Goal: Task Accomplishment & Management: Manage account settings

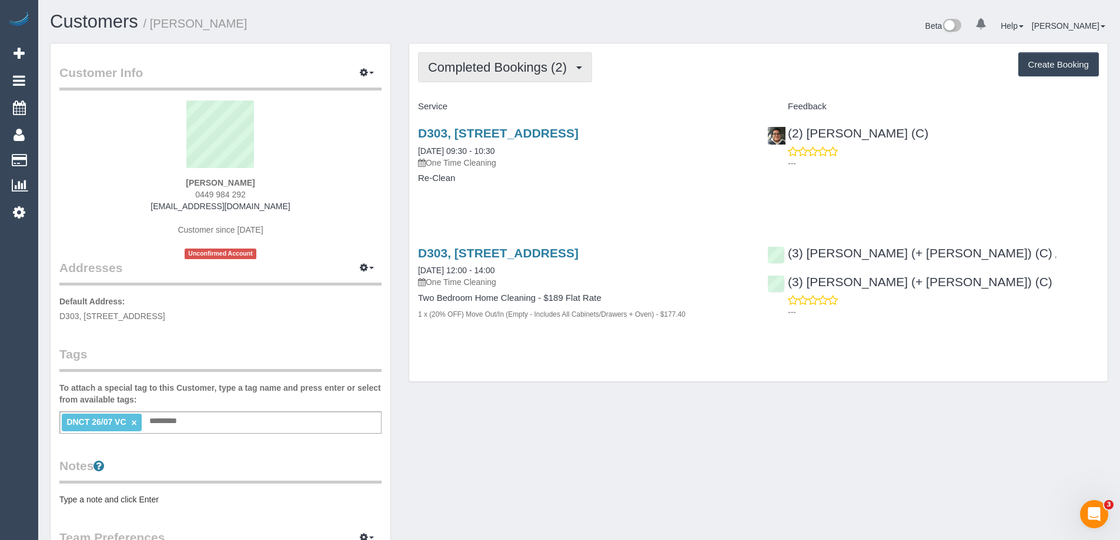
click at [528, 67] on span "Completed Bookings (2)" at bounding box center [500, 67] width 145 height 15
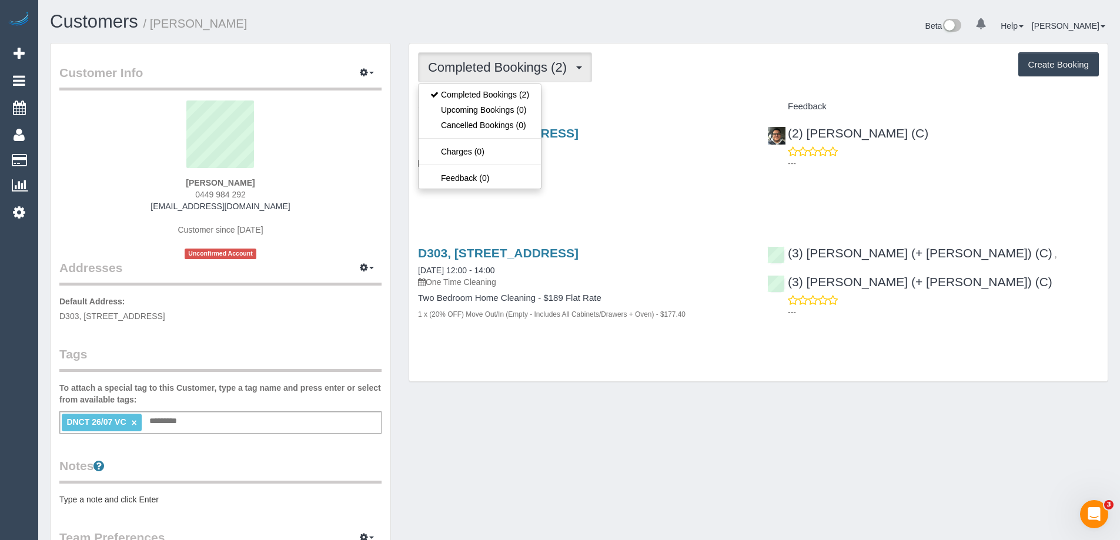
click at [644, 86] on div "Completed Bookings (2) Completed Bookings (2) Upcoming Bookings (0) Cancelled B…" at bounding box center [758, 212] width 698 height 338
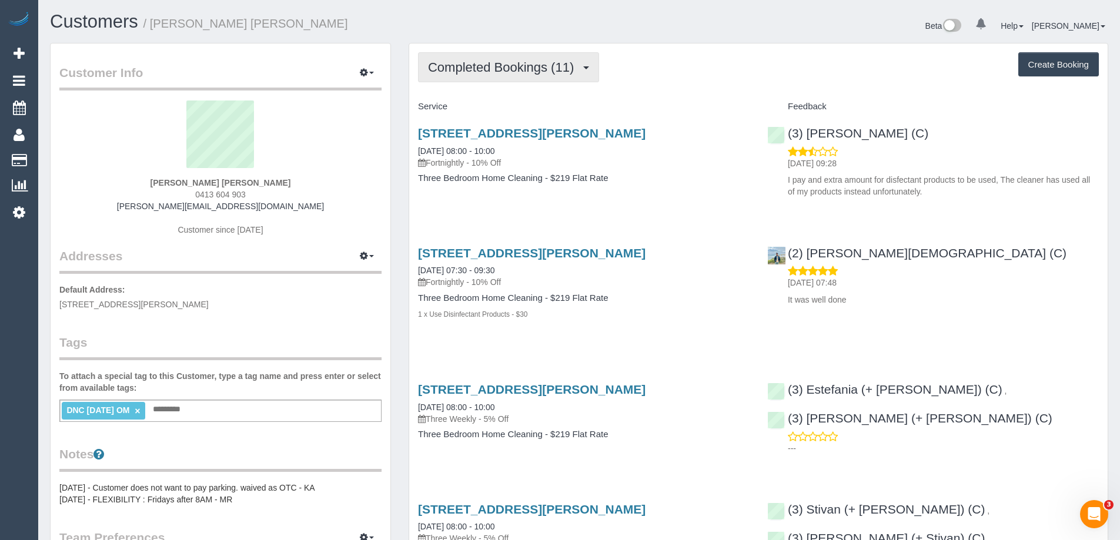
click at [561, 67] on span "Completed Bookings (11)" at bounding box center [504, 67] width 152 height 15
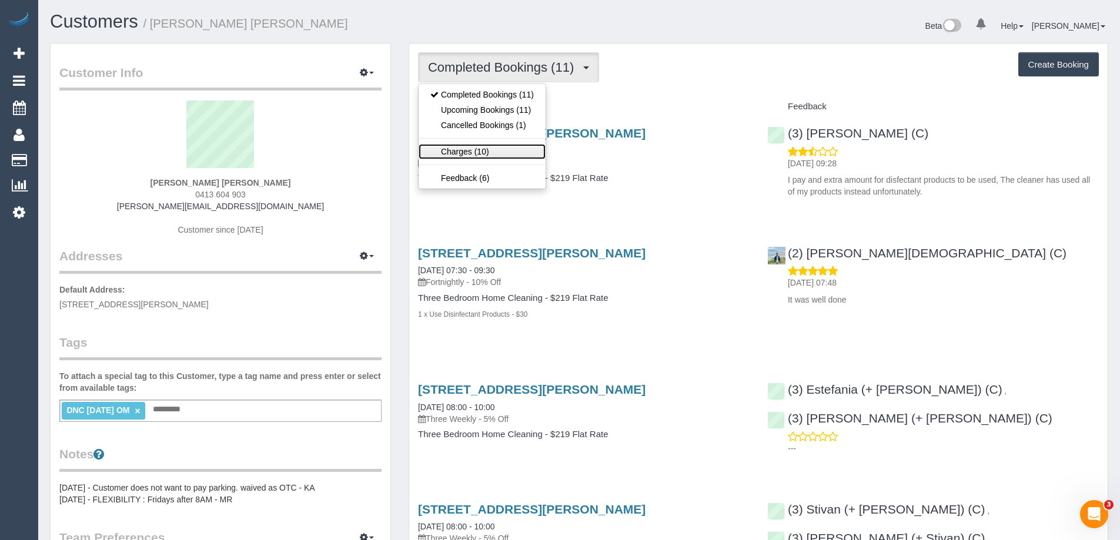
click at [515, 147] on link "Charges (10)" at bounding box center [481, 151] width 127 height 15
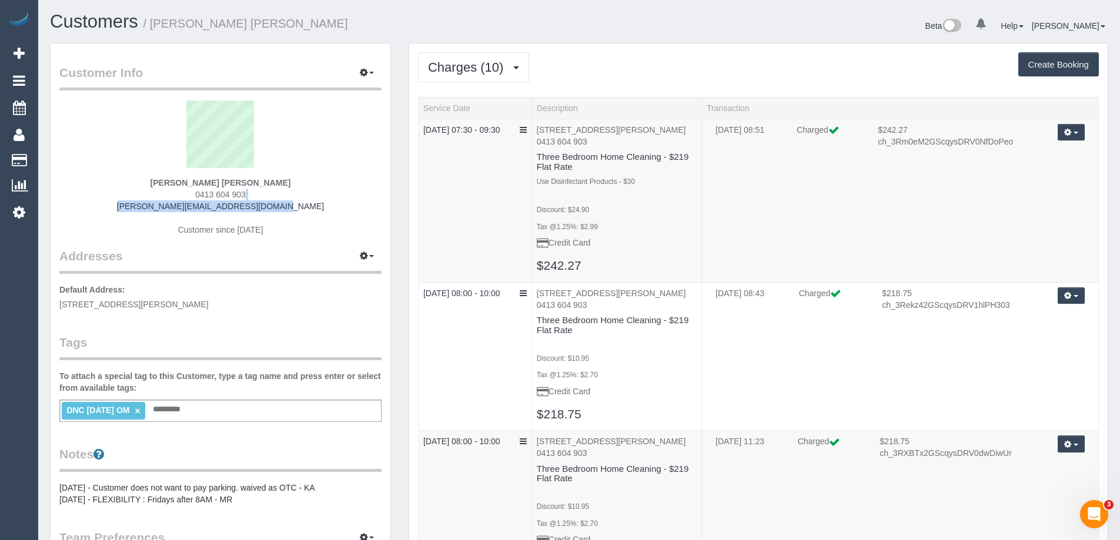
click at [296, 202] on div "[PERSON_NAME] [PERSON_NAME] 0413 604 903 [PERSON_NAME][EMAIL_ADDRESS][DOMAIN_NA…" at bounding box center [220, 174] width 322 height 147
click at [295, 207] on div "[PERSON_NAME] [PERSON_NAME] 0413 604 903 [PERSON_NAME][EMAIL_ADDRESS][DOMAIN_NA…" at bounding box center [220, 174] width 322 height 147
drag, startPoint x: 208, startPoint y: 209, endPoint x: 133, endPoint y: 208, distance: 75.2
click at [133, 208] on div "[PERSON_NAME] [PERSON_NAME] 0413 604 903 [PERSON_NAME][EMAIL_ADDRESS][DOMAIN_NA…" at bounding box center [220, 174] width 322 height 147
copy link "[PERSON_NAME][EMAIL_ADDRESS][DOMAIN_NAME]"
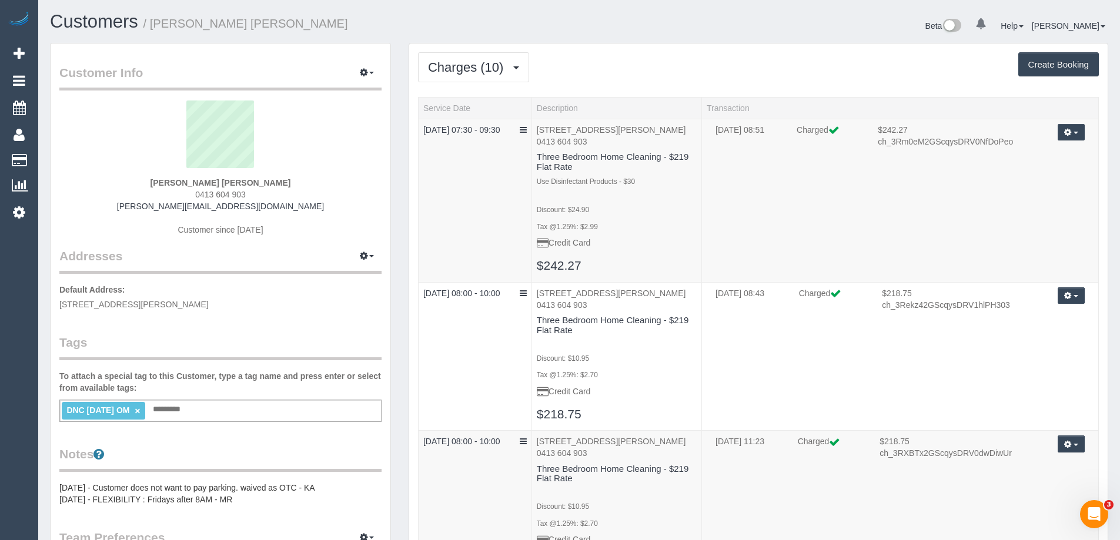
click at [301, 166] on sui-profile-pic at bounding box center [220, 139] width 304 height 76
drag, startPoint x: 292, startPoint y: 205, endPoint x: 98, endPoint y: 206, distance: 194.5
click at [98, 206] on div "[PERSON_NAME] [PERSON_NAME] 0413 604 903 [PERSON_NAME][EMAIL_ADDRESS][DOMAIN_NA…" at bounding box center [220, 174] width 322 height 147
copy link "[PERSON_NAME][EMAIL_ADDRESS][DOMAIN_NAME]"
click at [140, 410] on link "×" at bounding box center [137, 411] width 5 height 10
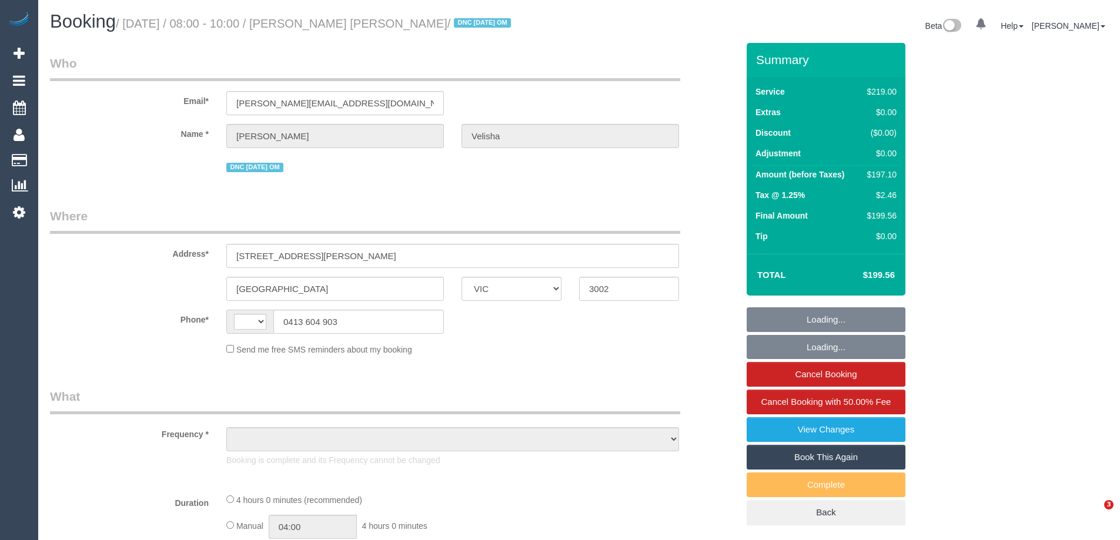
select select "VIC"
select select "string:AU"
select select "string:stripe-pm_1Qcc5X2GScqysDRVJ1eBLbZS"
select select "number:29"
select select "number:15"
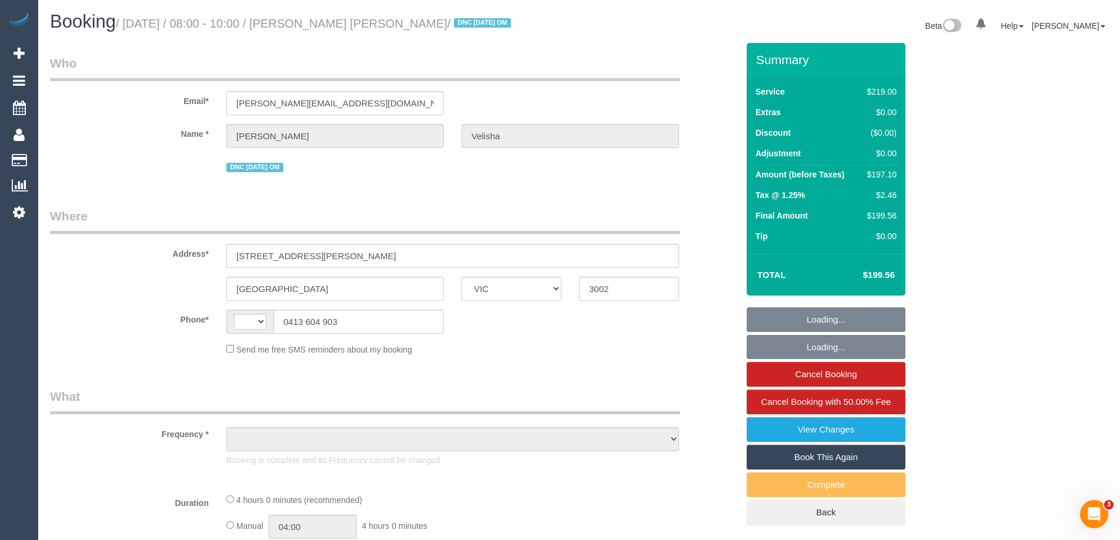
select select "number:21"
select select "number:24"
select select "number:33"
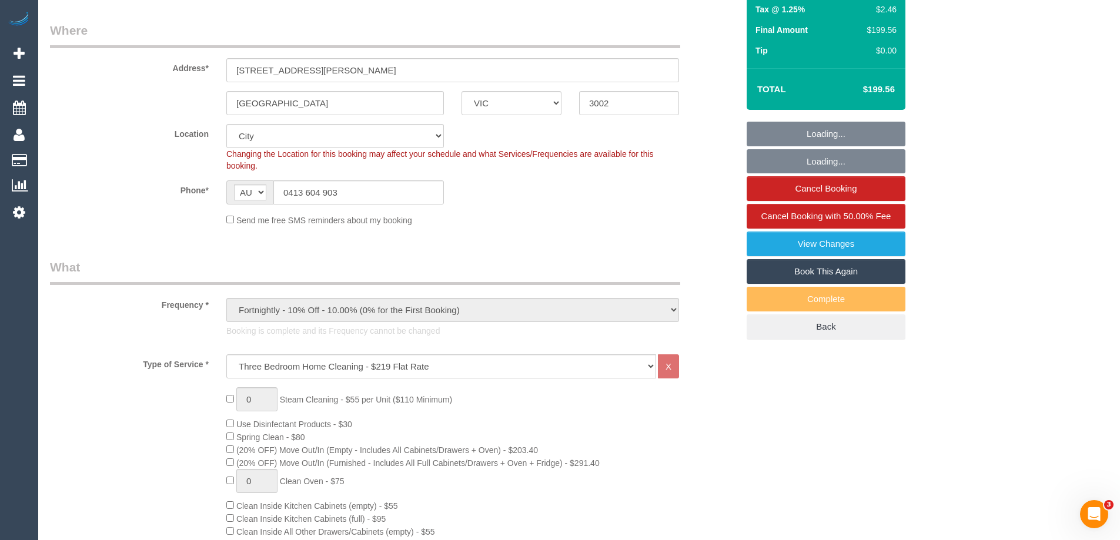
select select "object:1248"
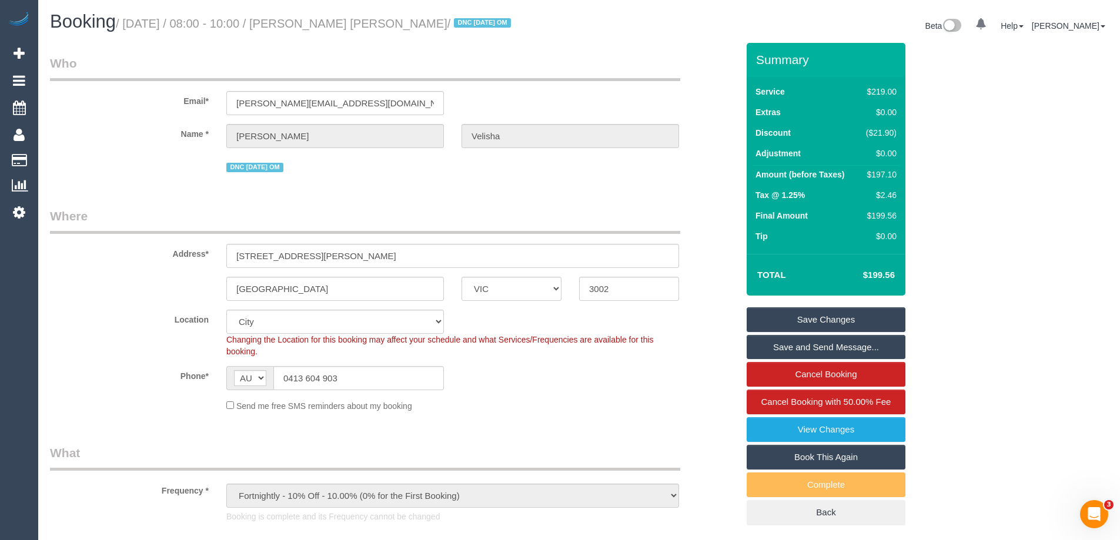
drag, startPoint x: 397, startPoint y: 21, endPoint x: 304, endPoint y: 24, distance: 93.5
click at [304, 24] on small "/ August 01, 2025 / 08:00 - 10:00 / Catherine Velisha / DNC 01/08/25 OM" at bounding box center [315, 23] width 398 height 13
copy small "[PERSON_NAME] [PERSON_NAME]"
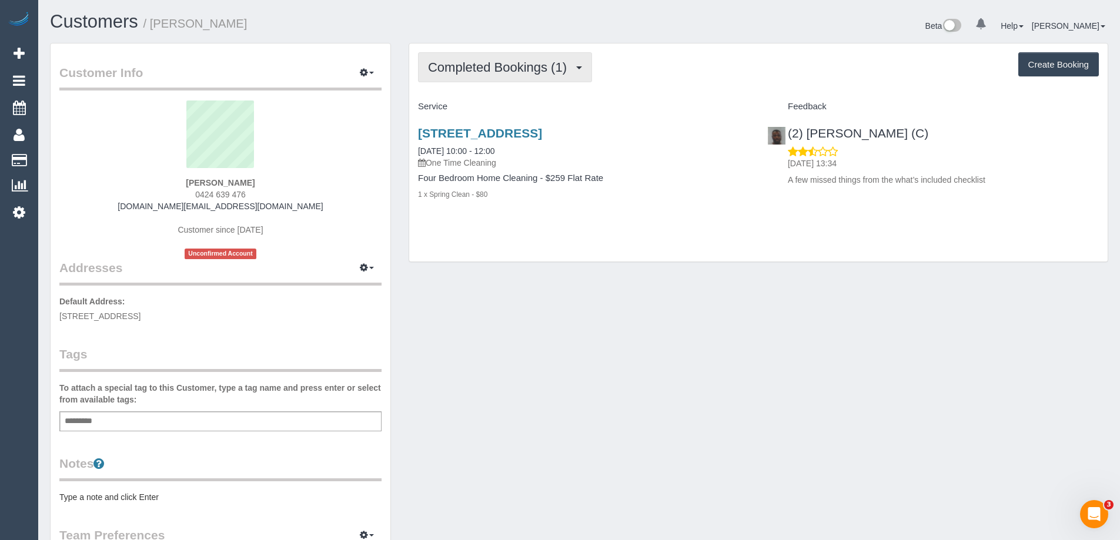
click at [527, 61] on span "Completed Bookings (1)" at bounding box center [500, 67] width 145 height 15
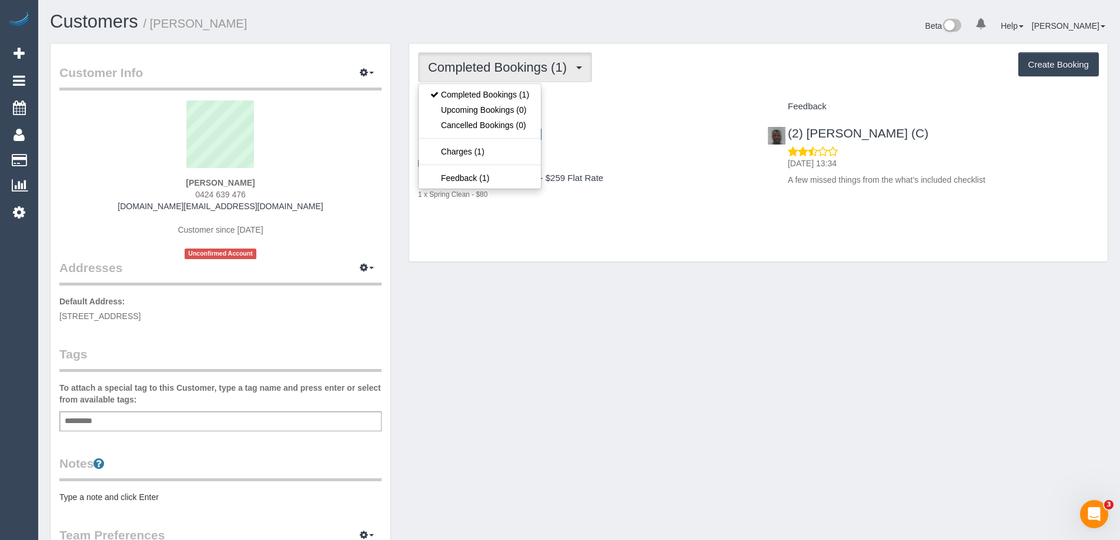
click at [652, 77] on div "Completed Bookings (1) Completed Bookings (1) Upcoming Bookings (0) Cancelled B…" at bounding box center [758, 67] width 681 height 30
